Goal: Task Accomplishment & Management: Use online tool/utility

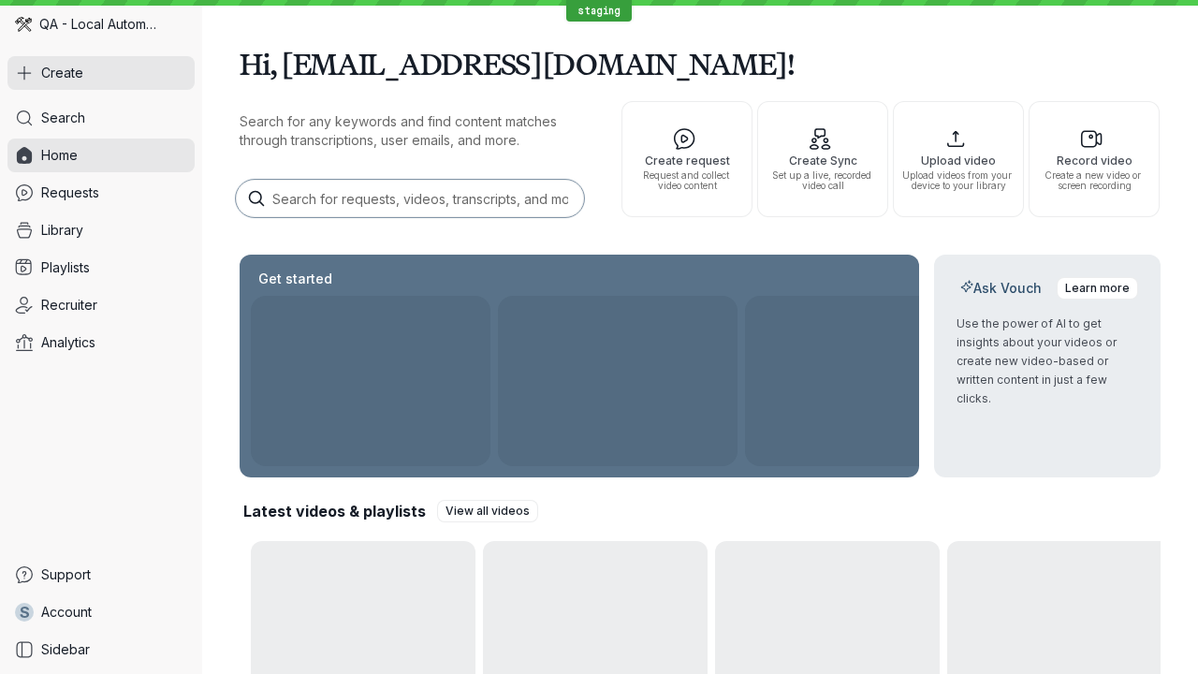
click at [101, 73] on button "Create" at bounding box center [100, 73] width 187 height 34
